Goal: Find specific fact: Find specific fact

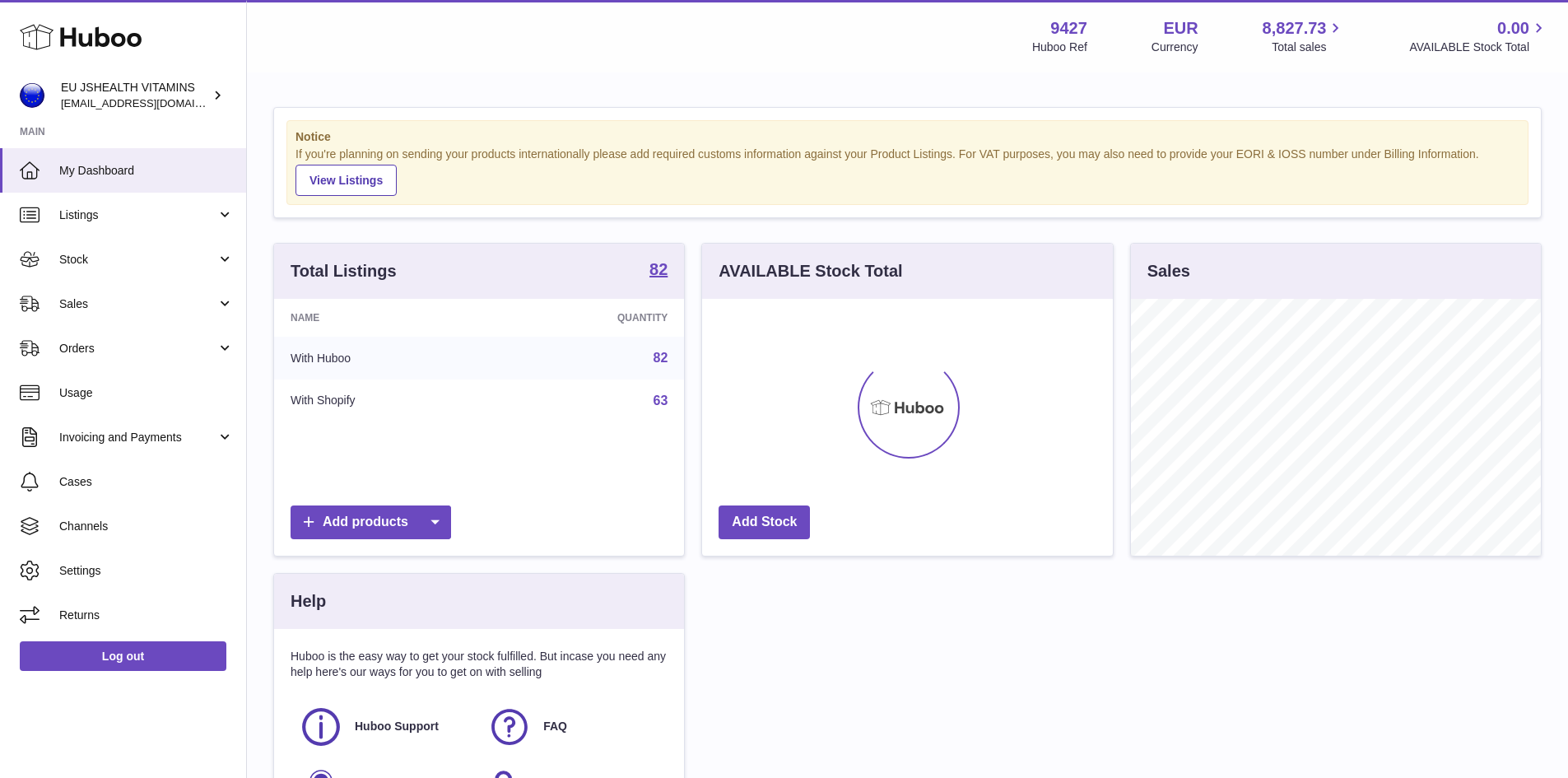
scroll to position [257, 411]
click at [658, 357] on link "82" at bounding box center [661, 358] width 14 height 14
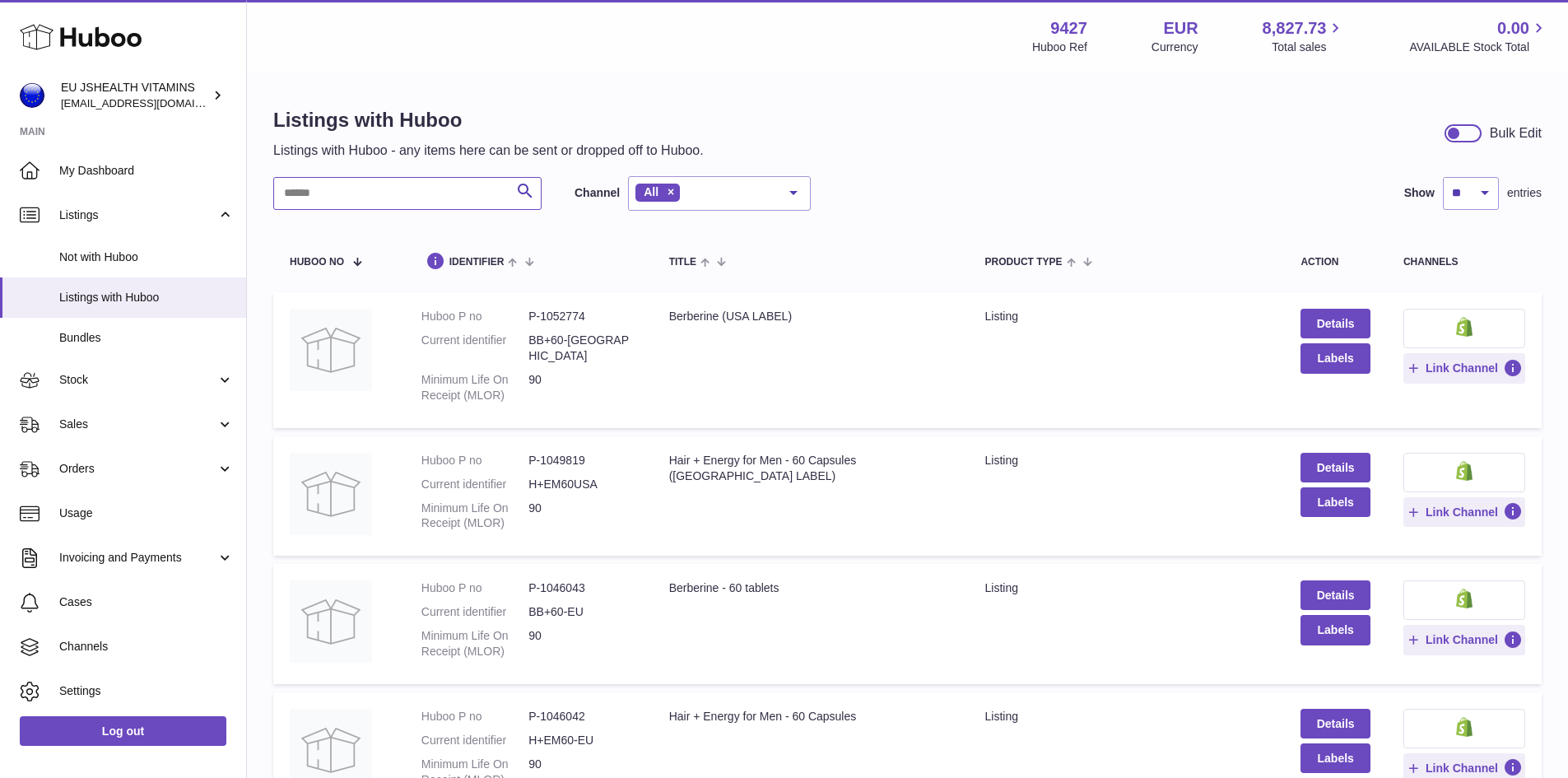
click at [378, 186] on input "text" at bounding box center [407, 193] width 269 height 33
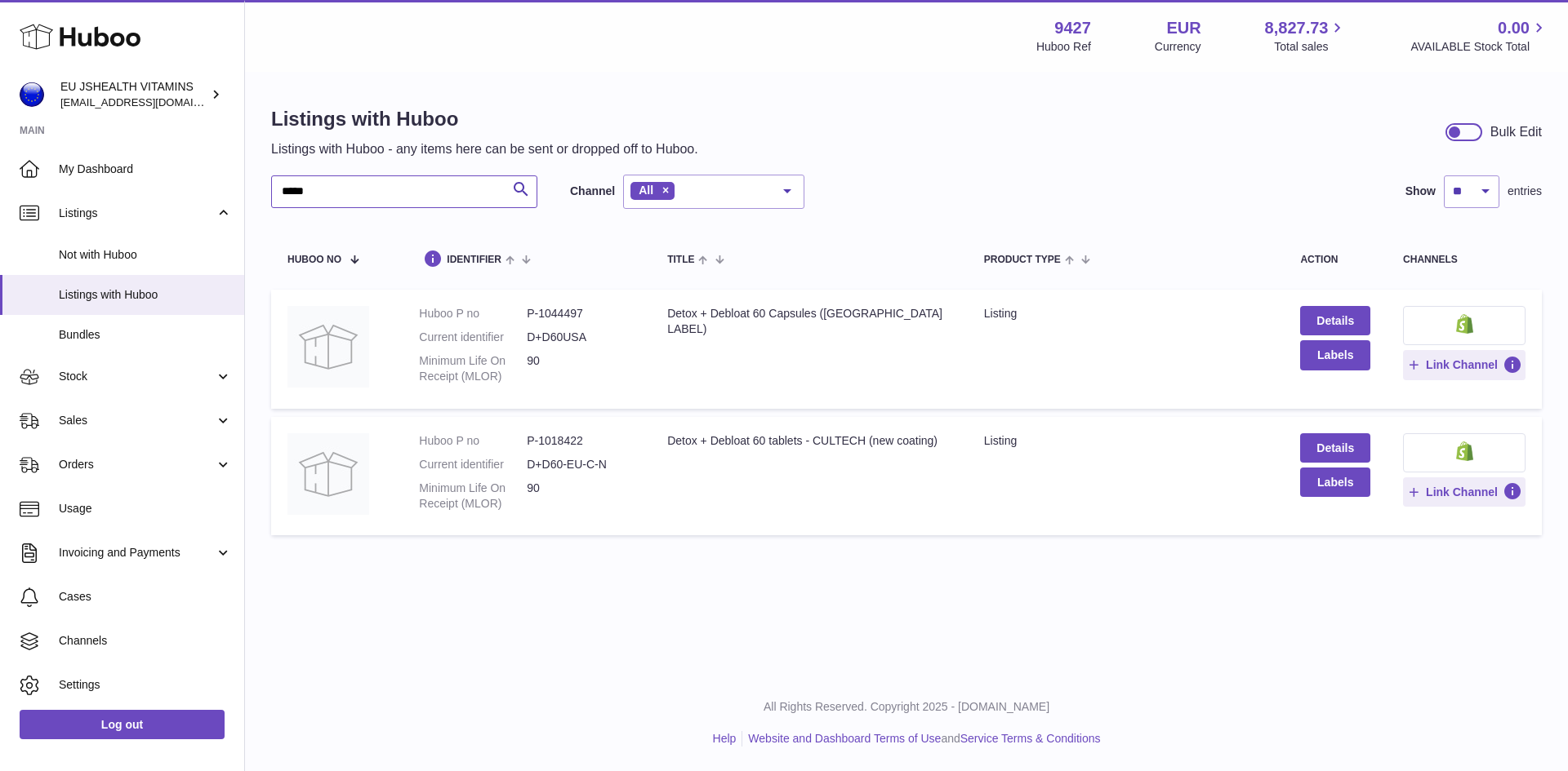
type input "*****"
click at [558, 442] on dd "P-1018422" at bounding box center [581, 441] width 108 height 15
copy dd "1018422"
